Goal: Information Seeking & Learning: Check status

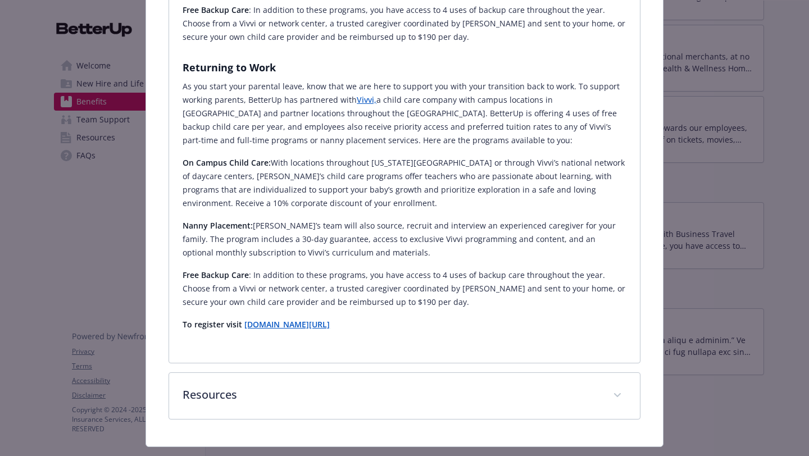
scroll to position [852, 0]
